Goal: Task Accomplishment & Management: Use online tool/utility

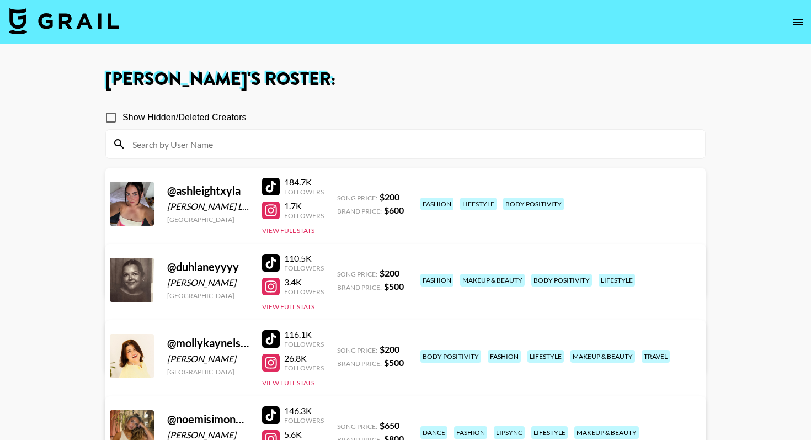
click at [61, 19] on img at bounding box center [64, 21] width 110 height 26
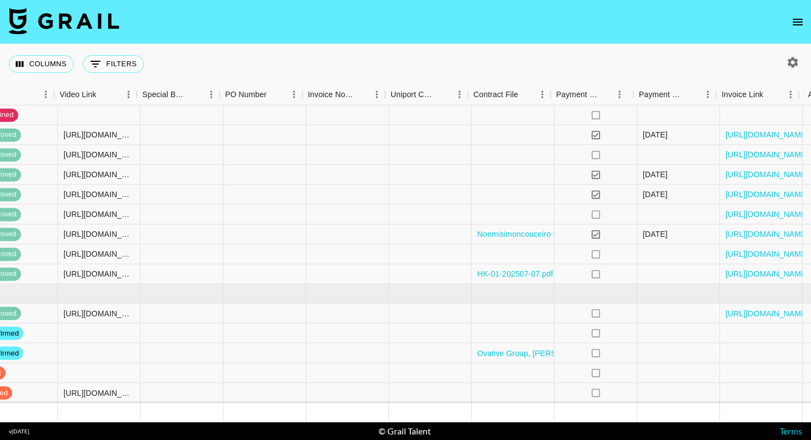
scroll to position [512, 1021]
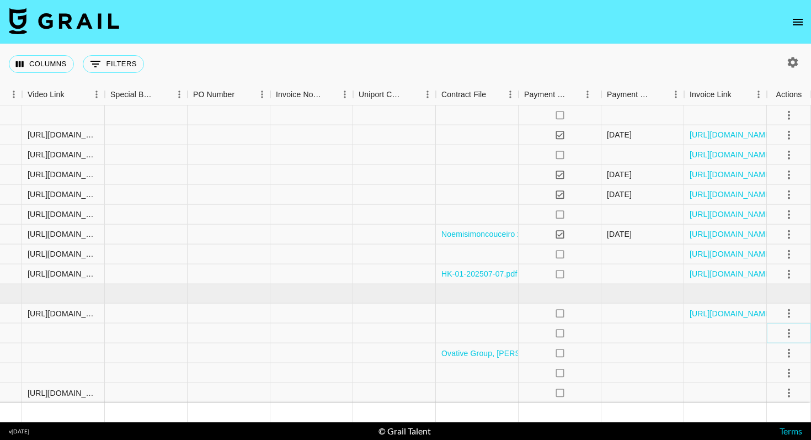
click at [786, 334] on icon "select merge strategy" at bounding box center [789, 332] width 13 height 13
click at [778, 273] on li "Draft Created" at bounding box center [776, 269] width 72 height 20
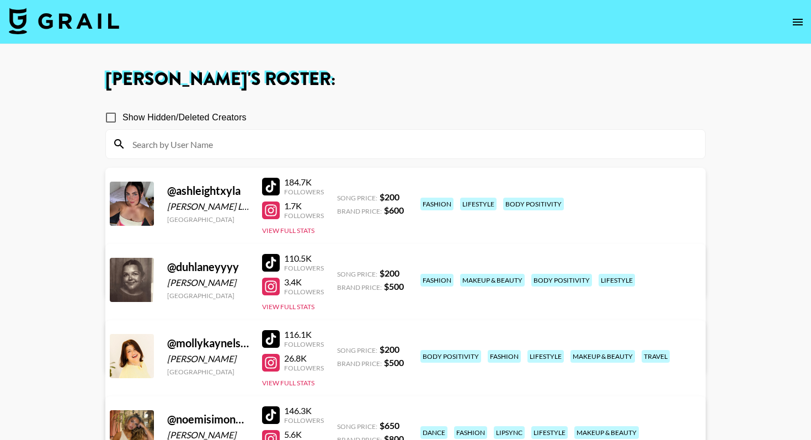
click at [72, 20] on img at bounding box center [64, 21] width 110 height 26
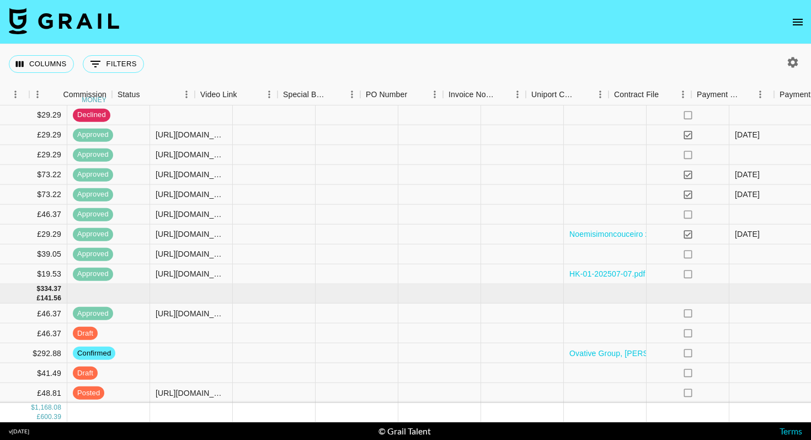
scroll to position [512, 1021]
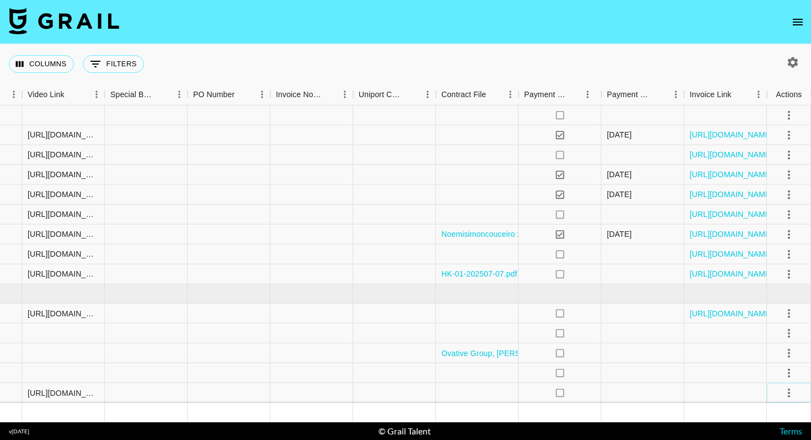
click at [788, 391] on icon "select merge strategy" at bounding box center [789, 392] width 13 height 13
click at [773, 371] on div "Approve" at bounding box center [765, 368] width 34 height 13
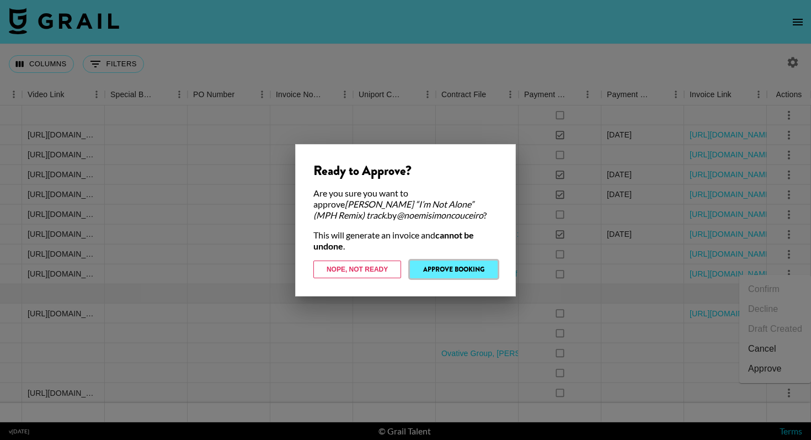
click at [453, 269] on button "Approve Booking" at bounding box center [454, 269] width 88 height 18
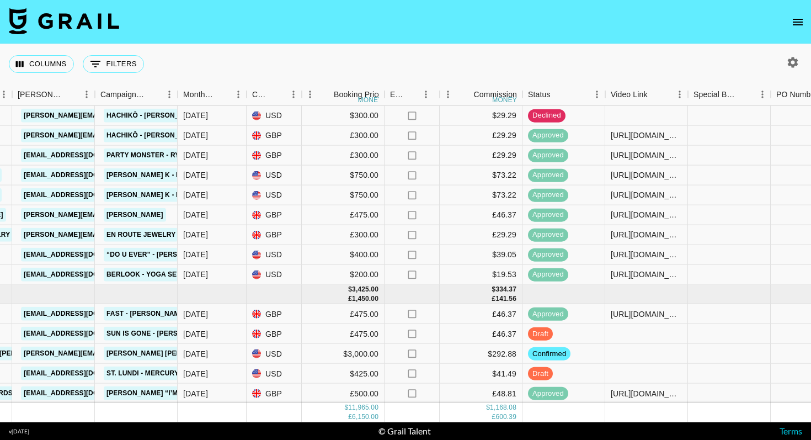
scroll to position [512, 438]
